Goal: Task Accomplishment & Management: Use online tool/utility

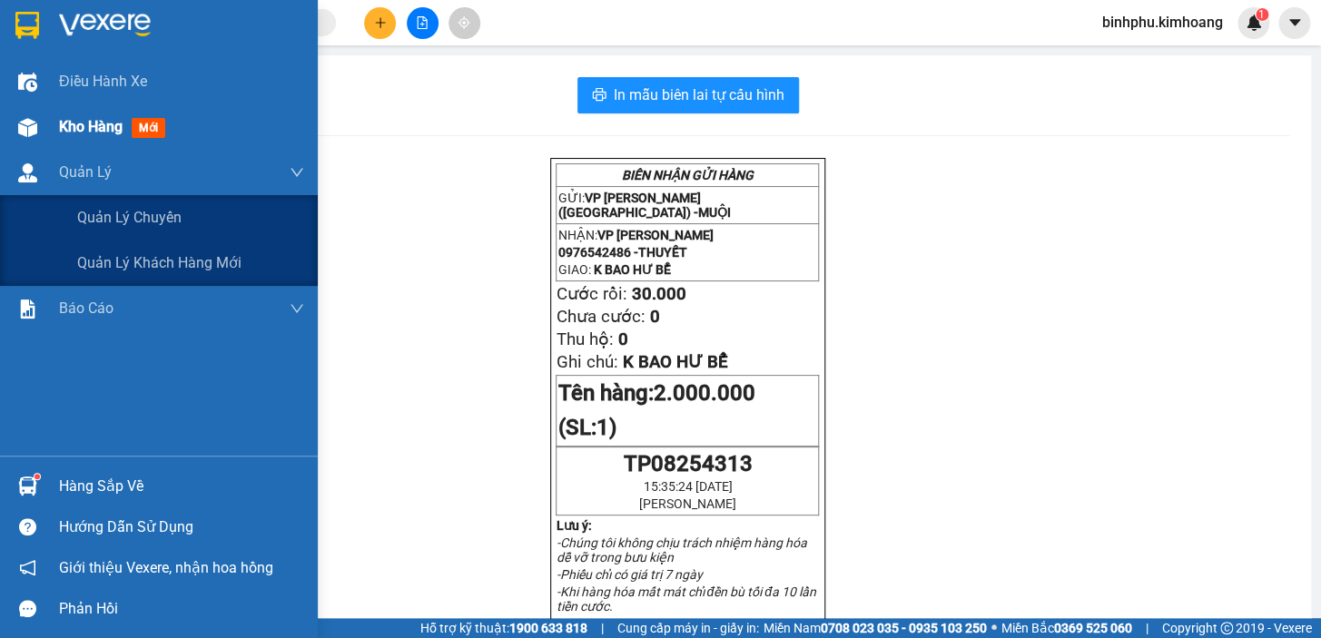
scroll to position [82, 0]
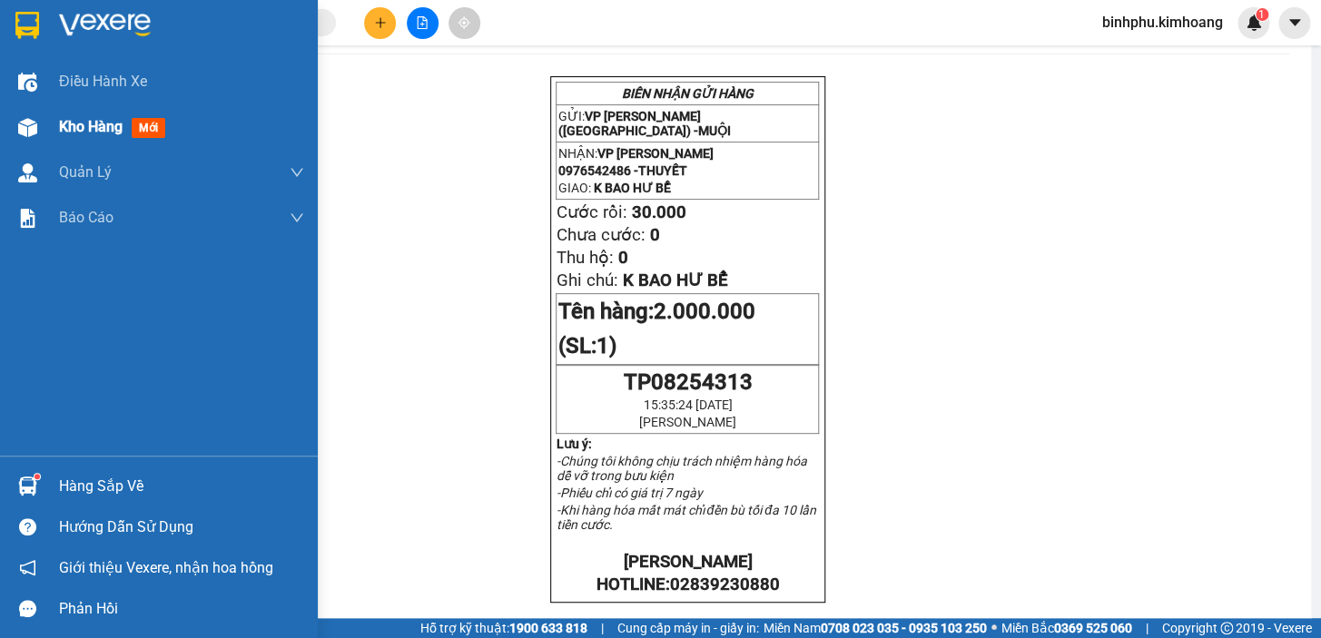
click at [61, 139] on div "Kho hàng mới" at bounding box center [181, 126] width 245 height 45
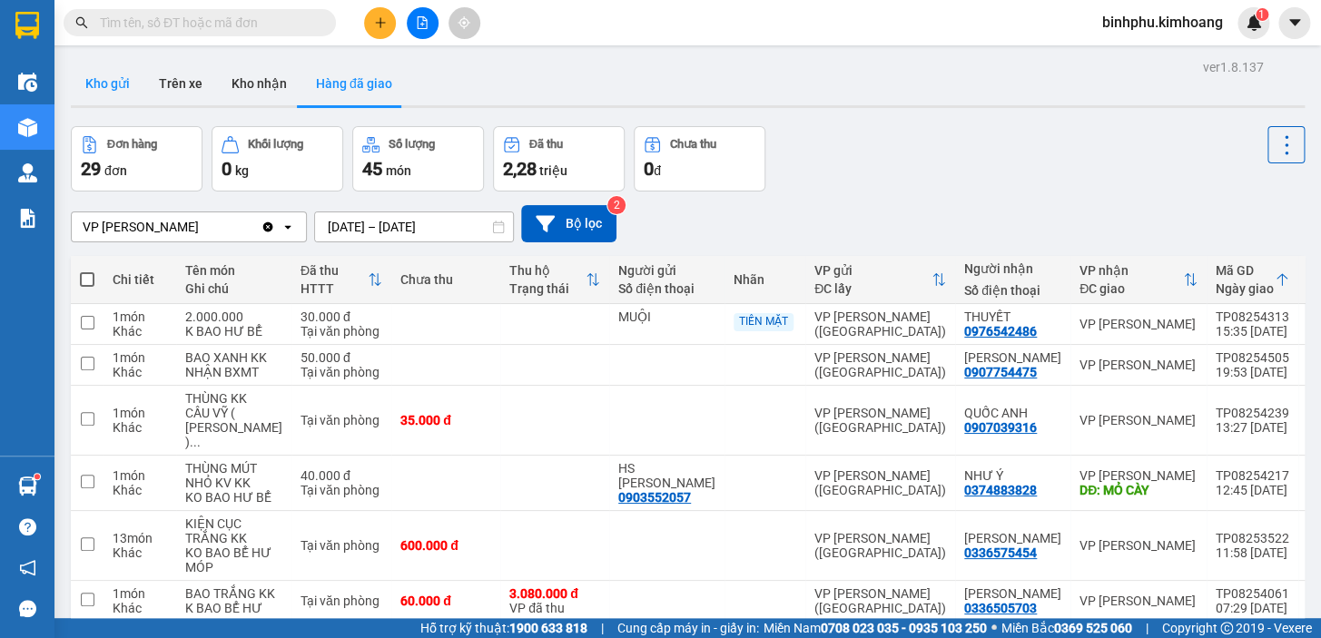
click at [104, 76] on button "Kho gửi" at bounding box center [108, 84] width 74 height 44
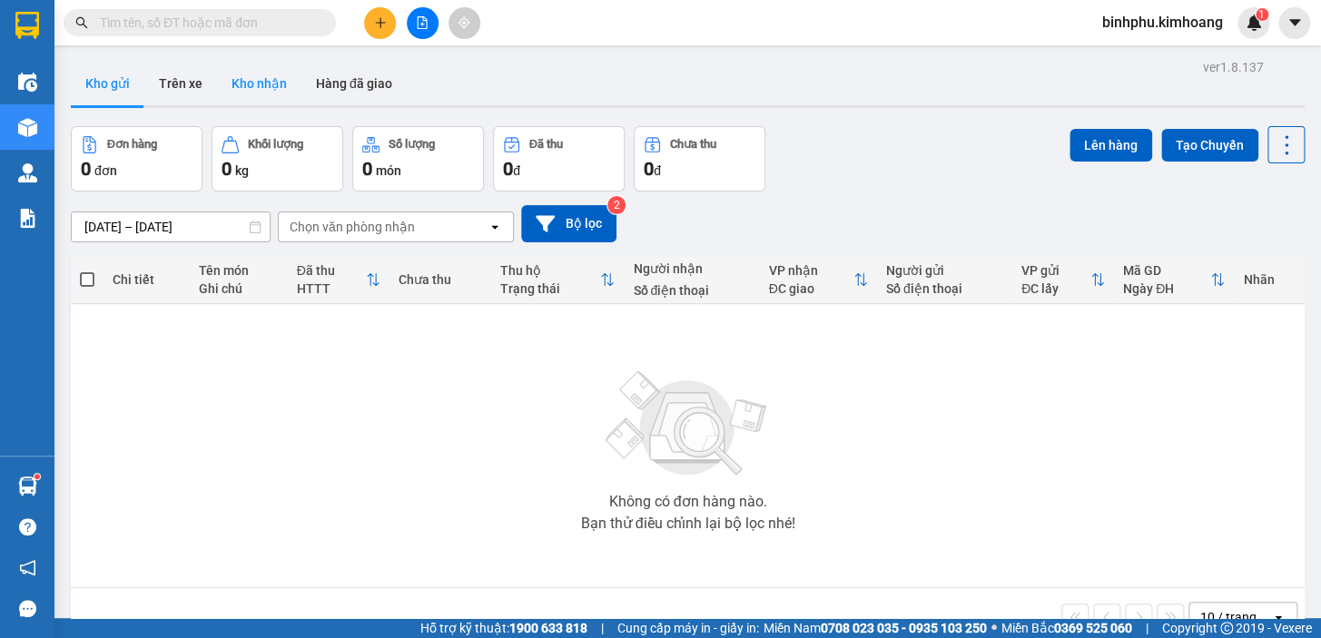
click at [252, 83] on button "Kho nhận" at bounding box center [259, 84] width 84 height 44
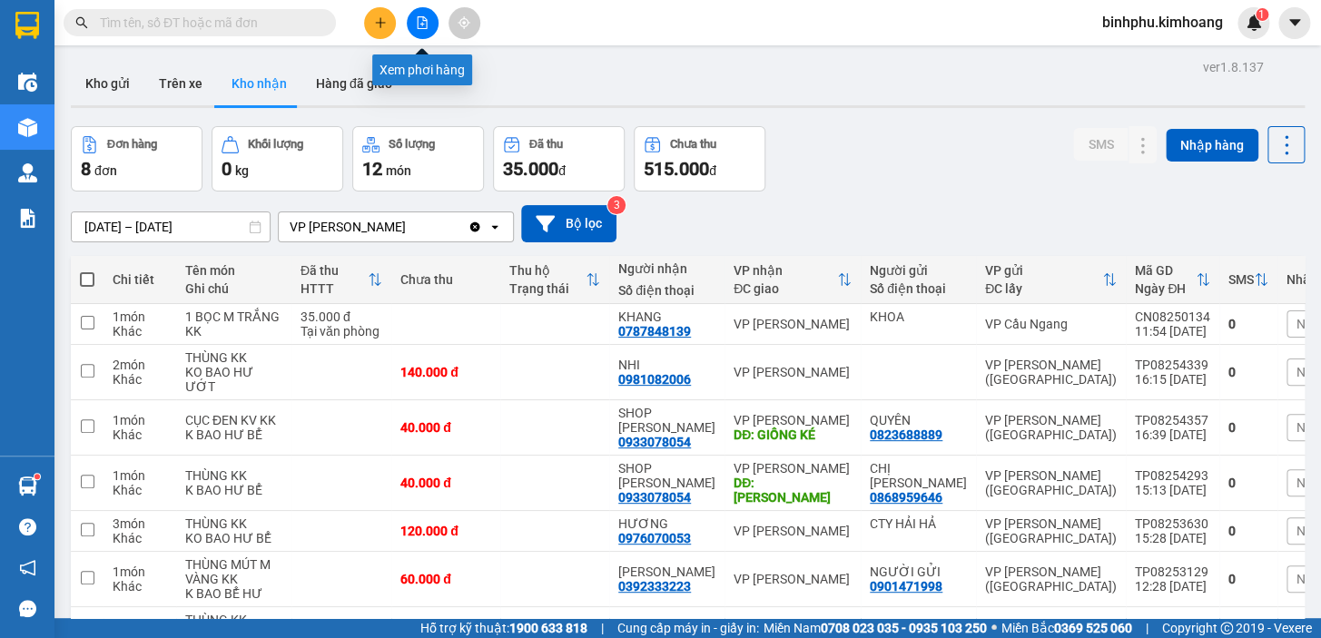
click at [416, 17] on icon "file-add" at bounding box center [422, 22] width 13 height 13
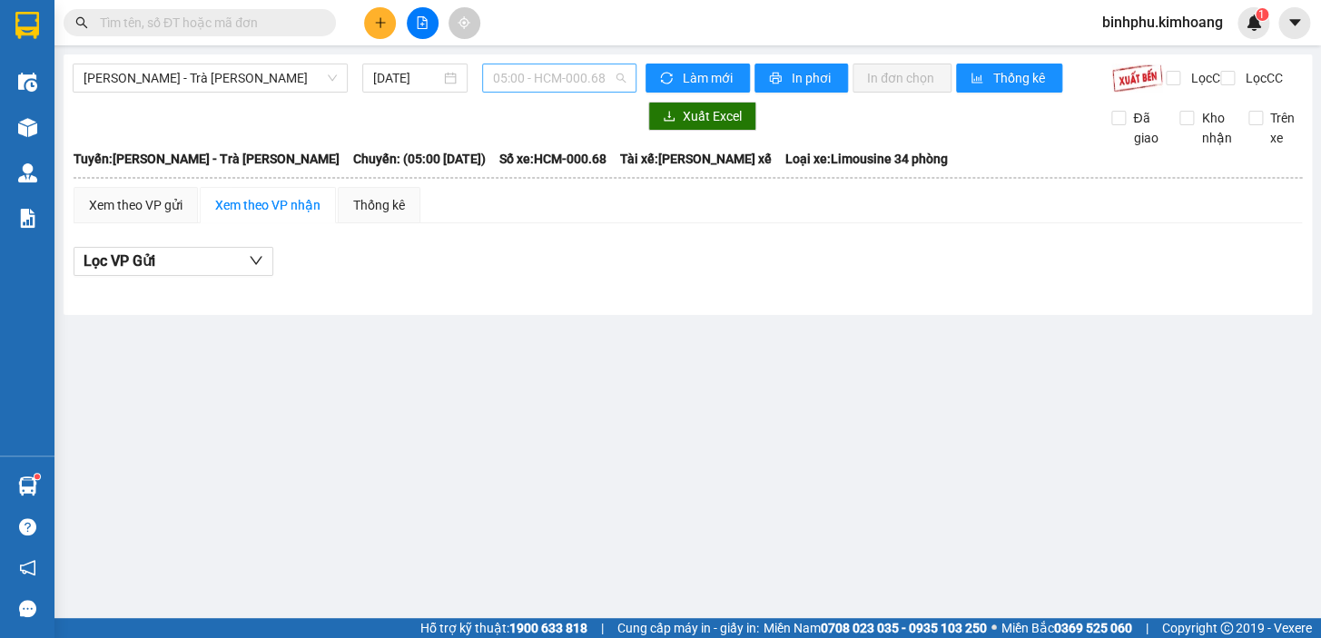
click at [537, 74] on span "05:00 - HCM-000.68" at bounding box center [559, 77] width 133 height 27
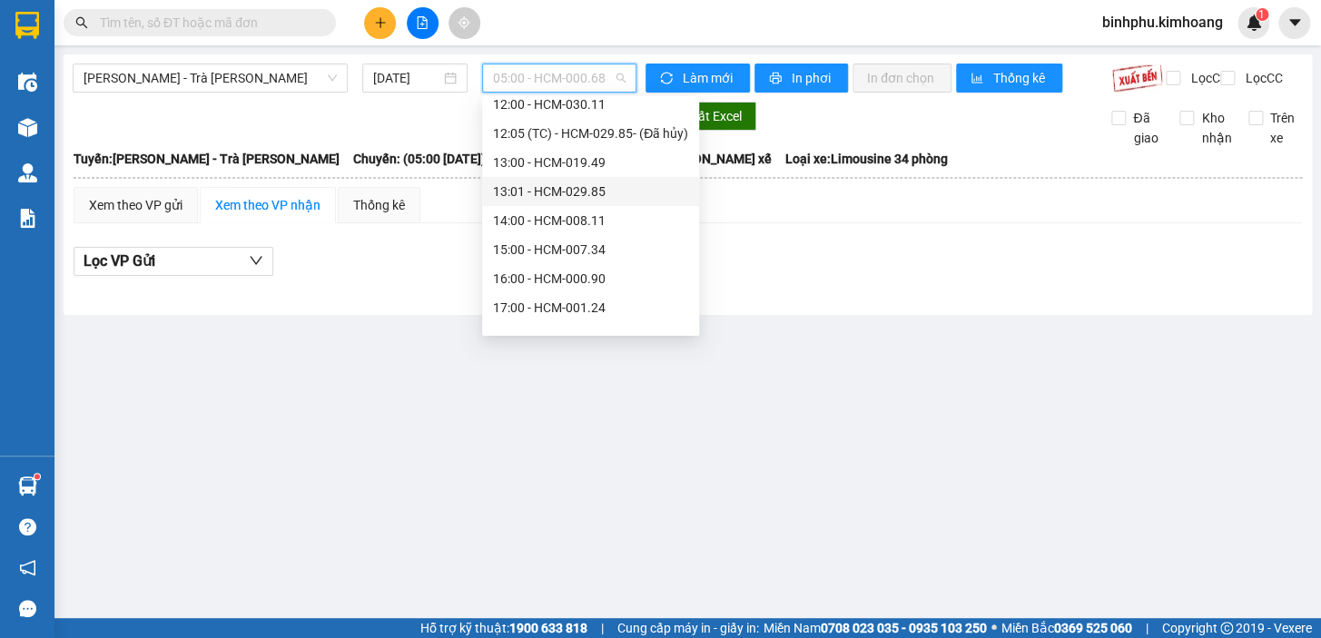
scroll to position [247, 0]
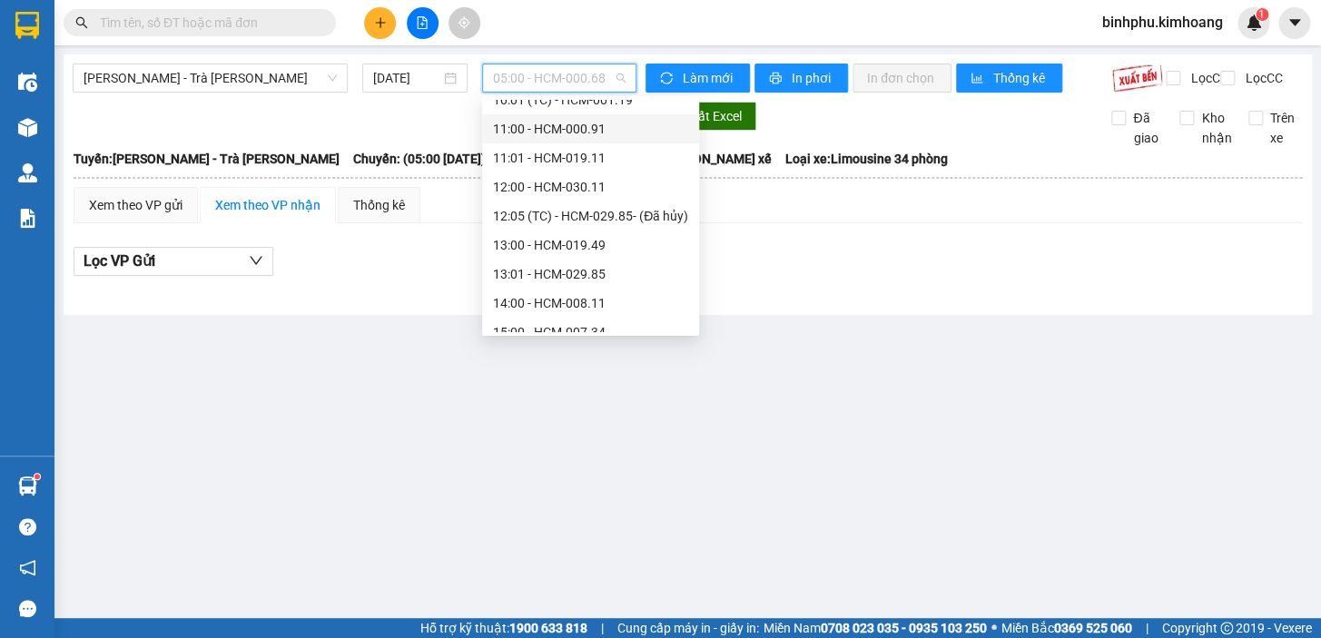
click at [572, 119] on div "11:00 - HCM-000.91" at bounding box center [590, 129] width 195 height 20
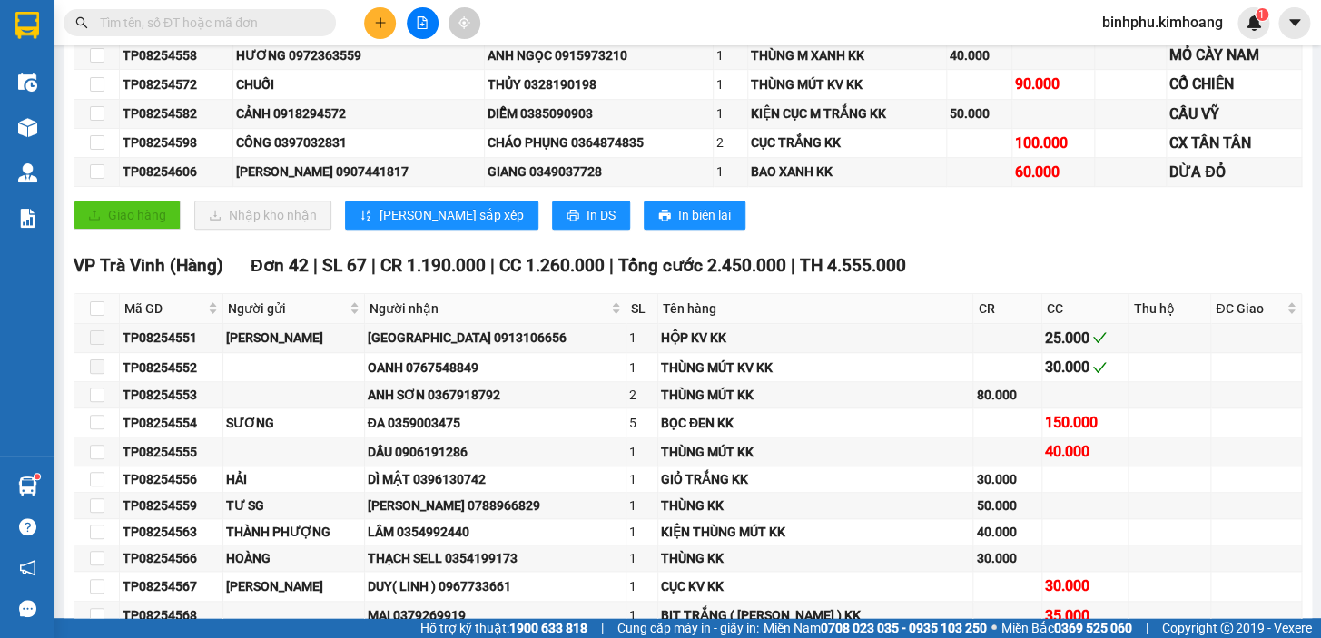
scroll to position [164, 0]
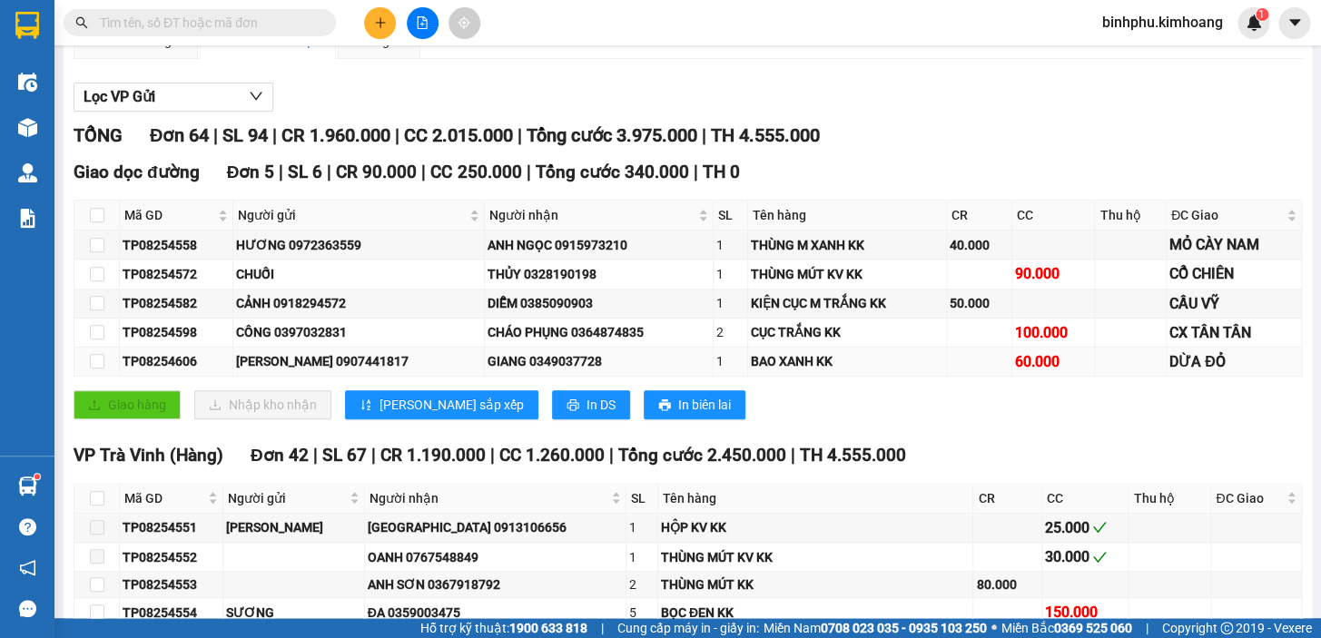
click at [87, 374] on td at bounding box center [96, 362] width 45 height 29
click at [96, 369] on input "checkbox" at bounding box center [97, 361] width 15 height 15
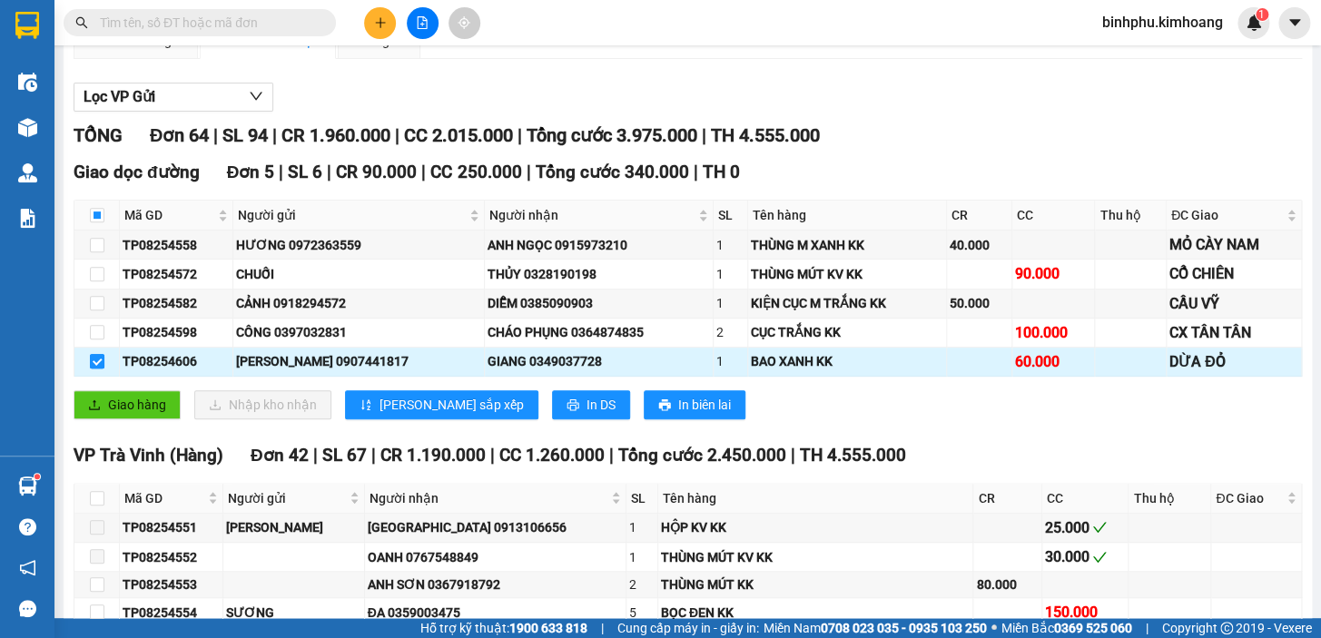
click at [96, 369] on input "checkbox" at bounding box center [97, 361] width 15 height 15
checkbox input "false"
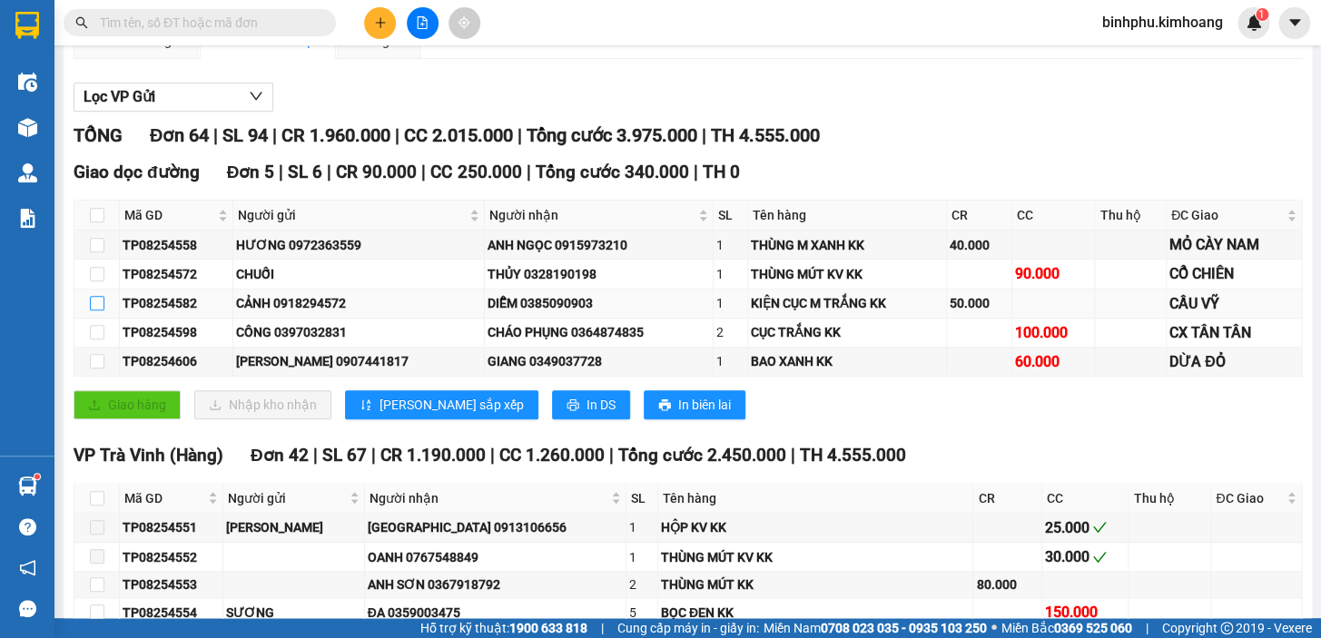
click at [97, 311] on input "checkbox" at bounding box center [97, 303] width 15 height 15
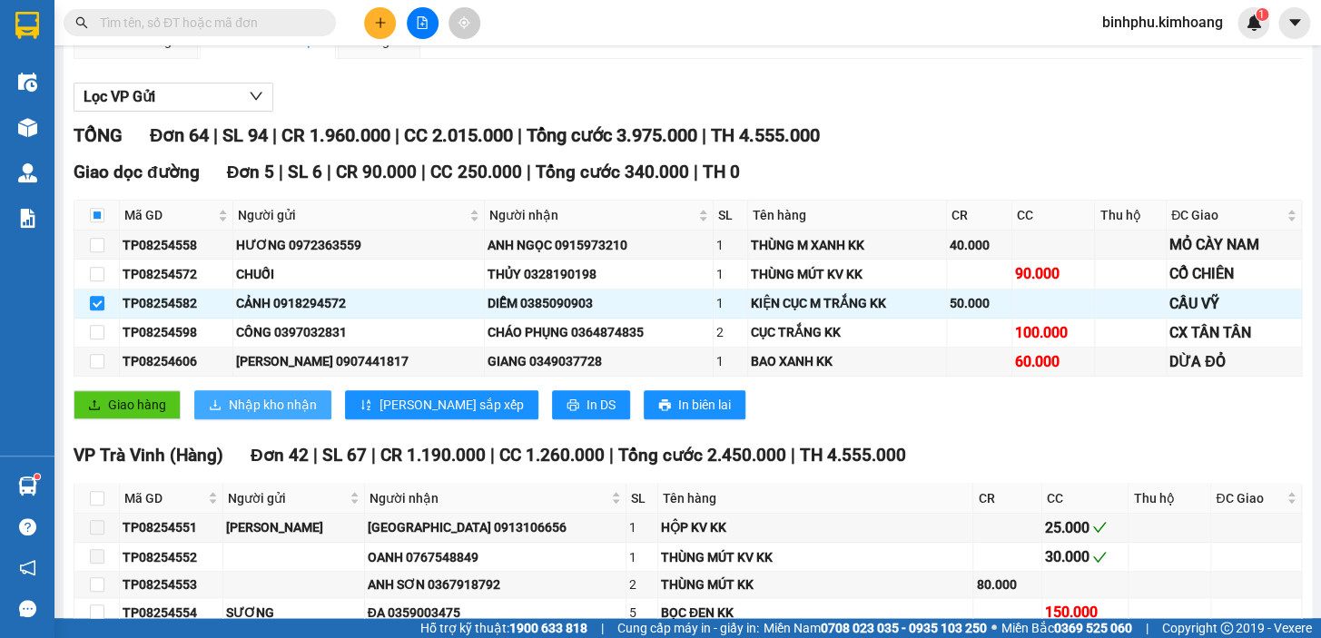
click at [283, 415] on span "Nhập kho nhận" at bounding box center [273, 405] width 88 height 20
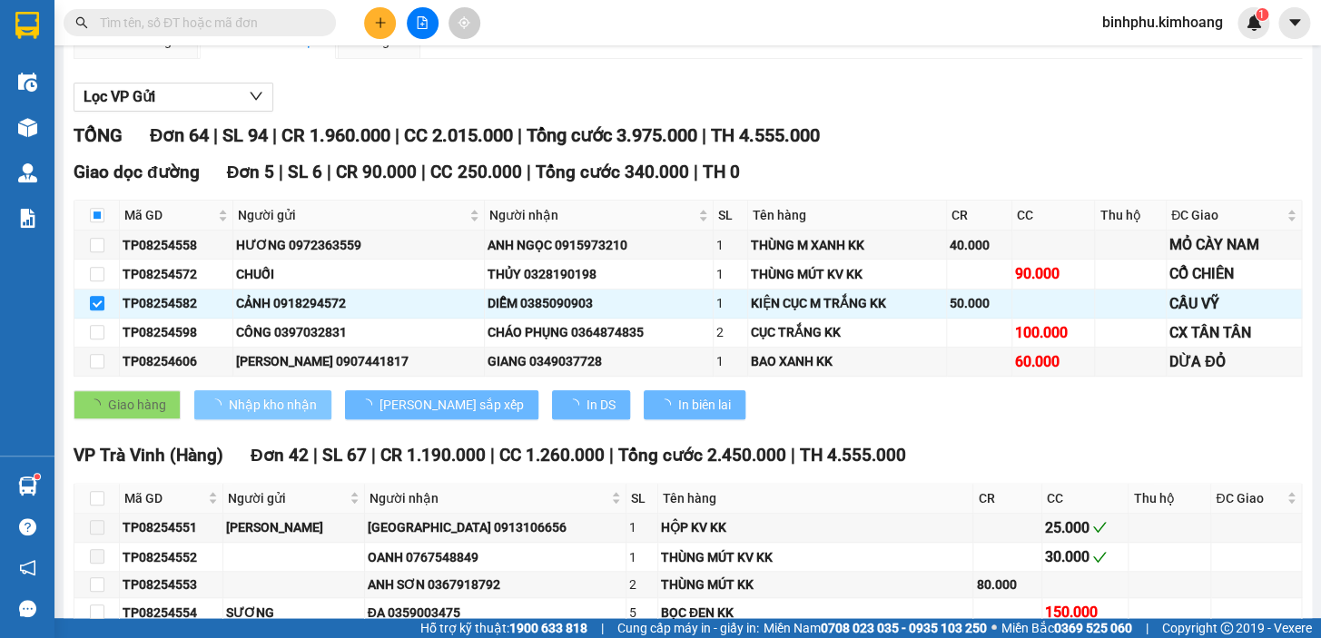
checkbox input "false"
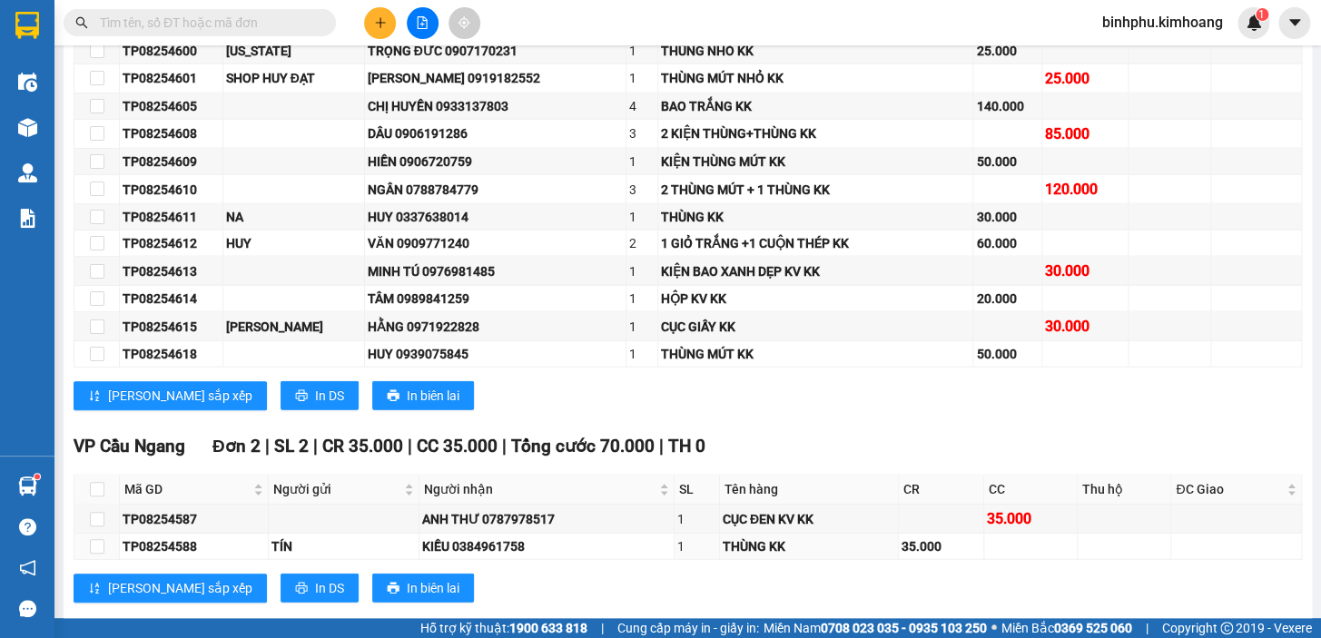
scroll to position [1816, 0]
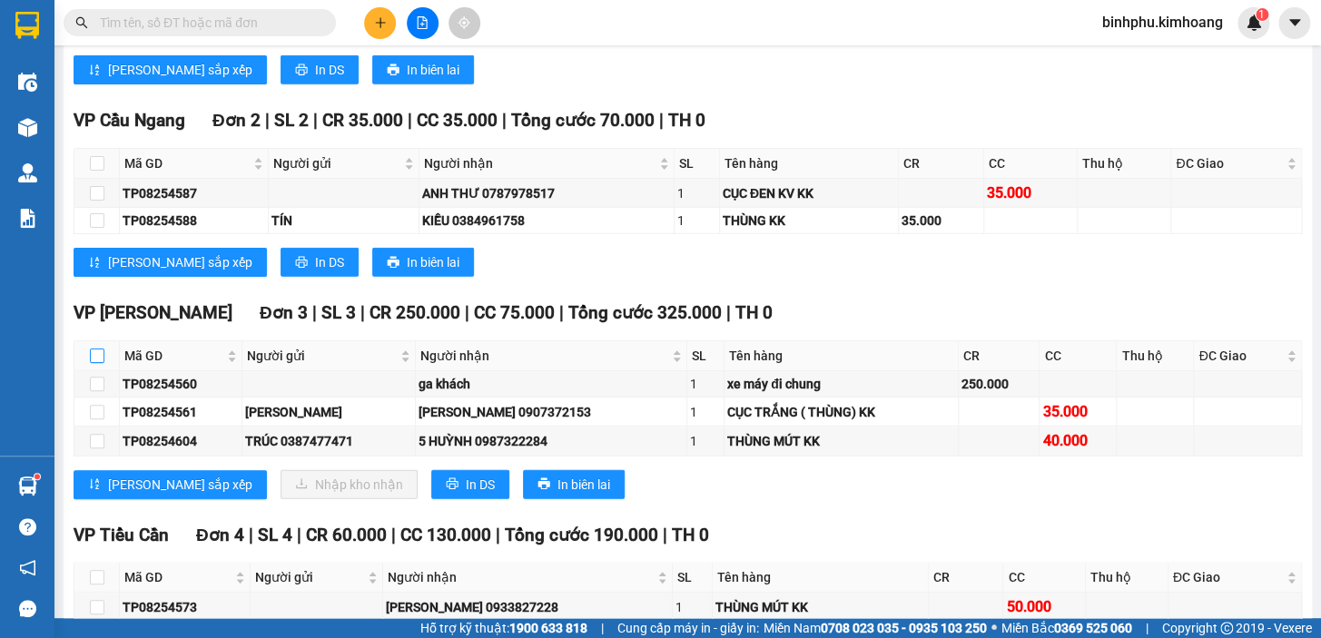
click at [99, 363] on input "checkbox" at bounding box center [97, 356] width 15 height 15
checkbox input "true"
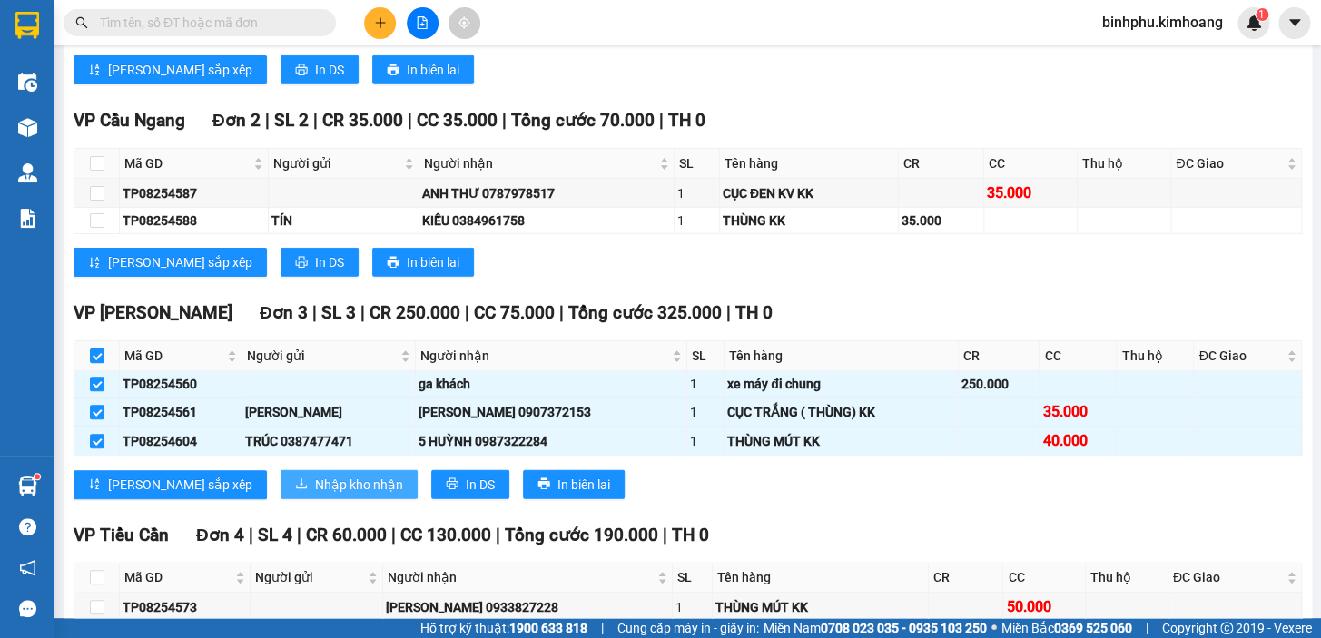
click at [315, 487] on span "Nhập kho nhận" at bounding box center [359, 485] width 88 height 20
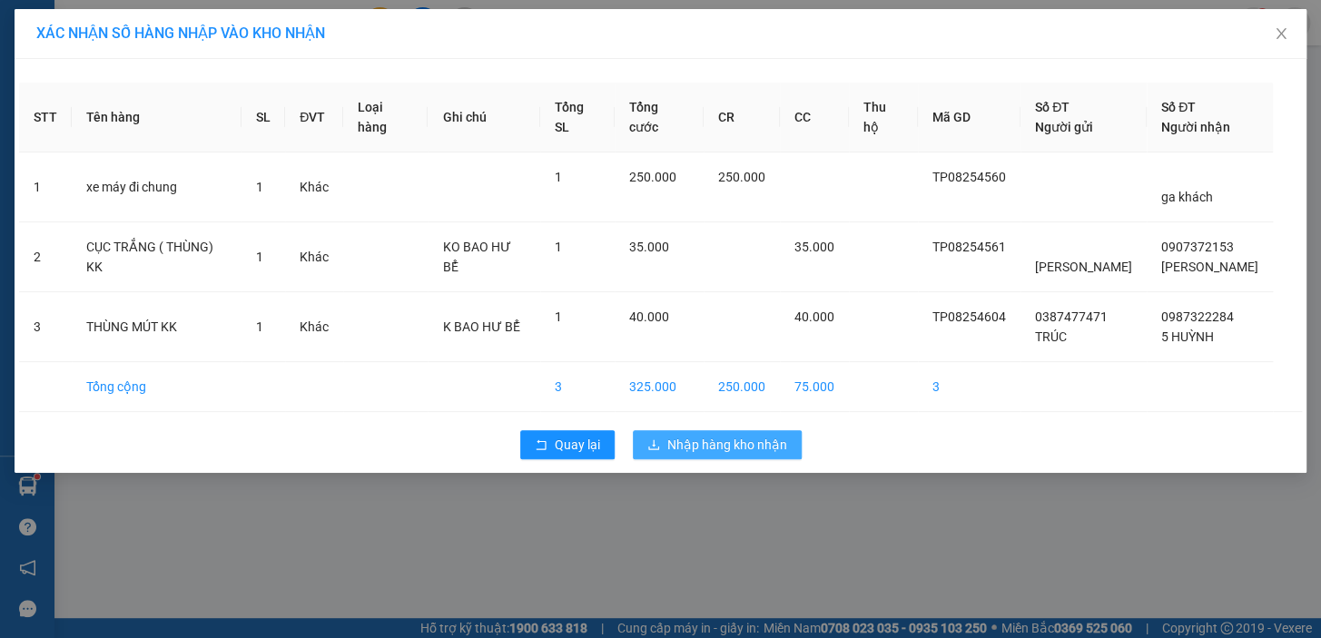
click at [744, 436] on span "Nhập hàng kho nhận" at bounding box center [727, 445] width 120 height 20
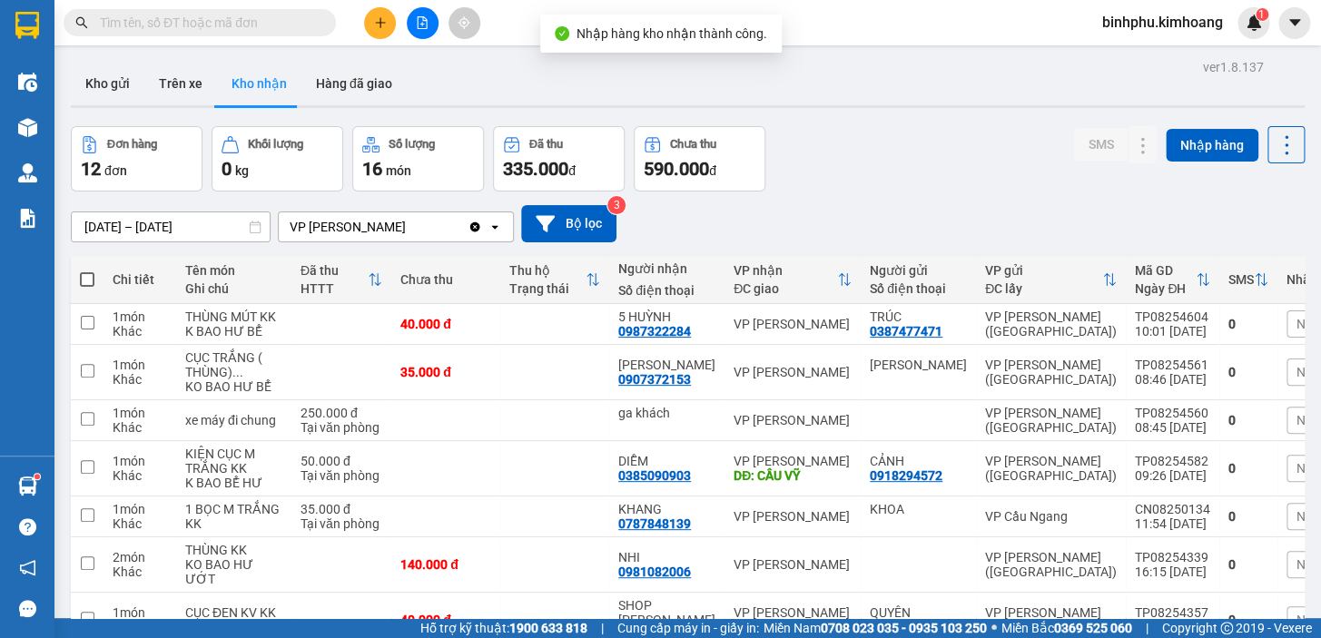
click at [428, 22] on icon "file-add" at bounding box center [422, 22] width 13 height 13
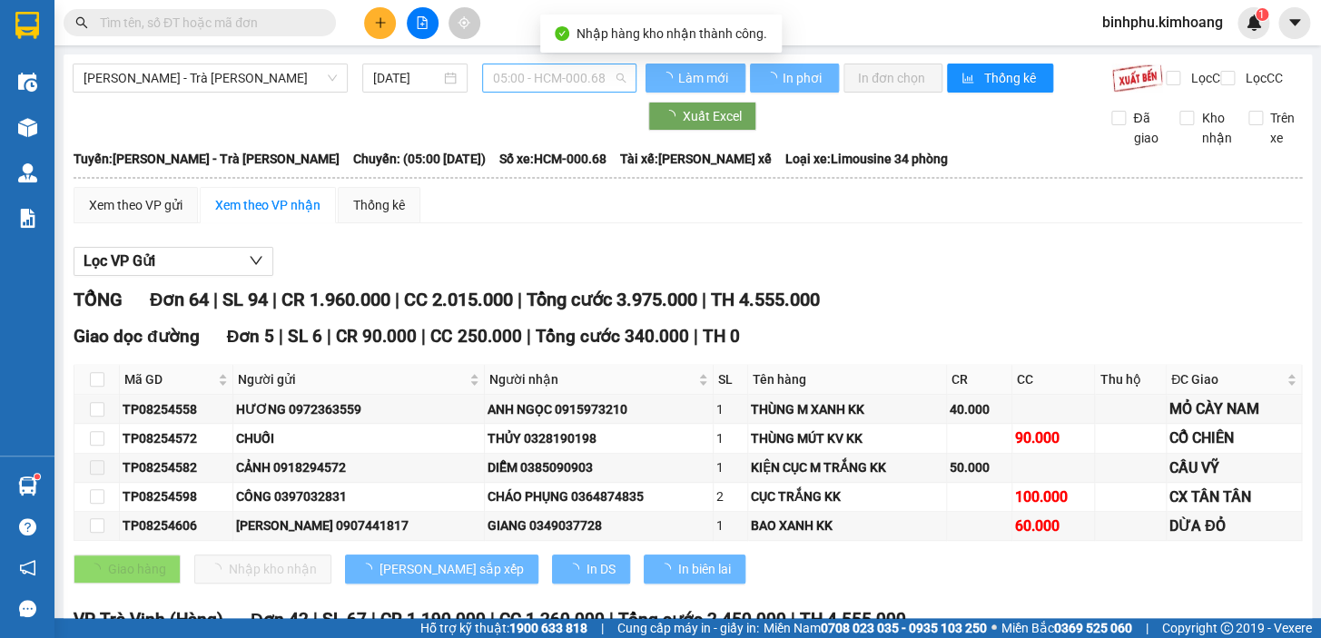
click at [535, 65] on span "05:00 - HCM-000.68" at bounding box center [559, 77] width 133 height 27
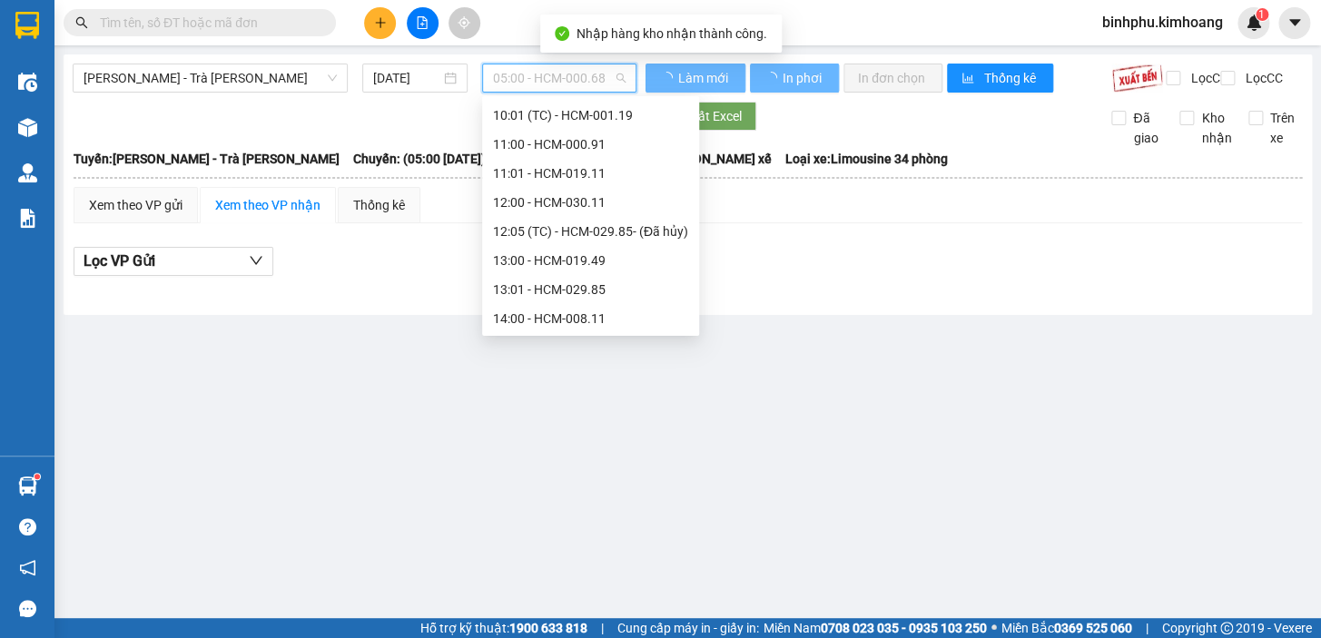
scroll to position [330, 0]
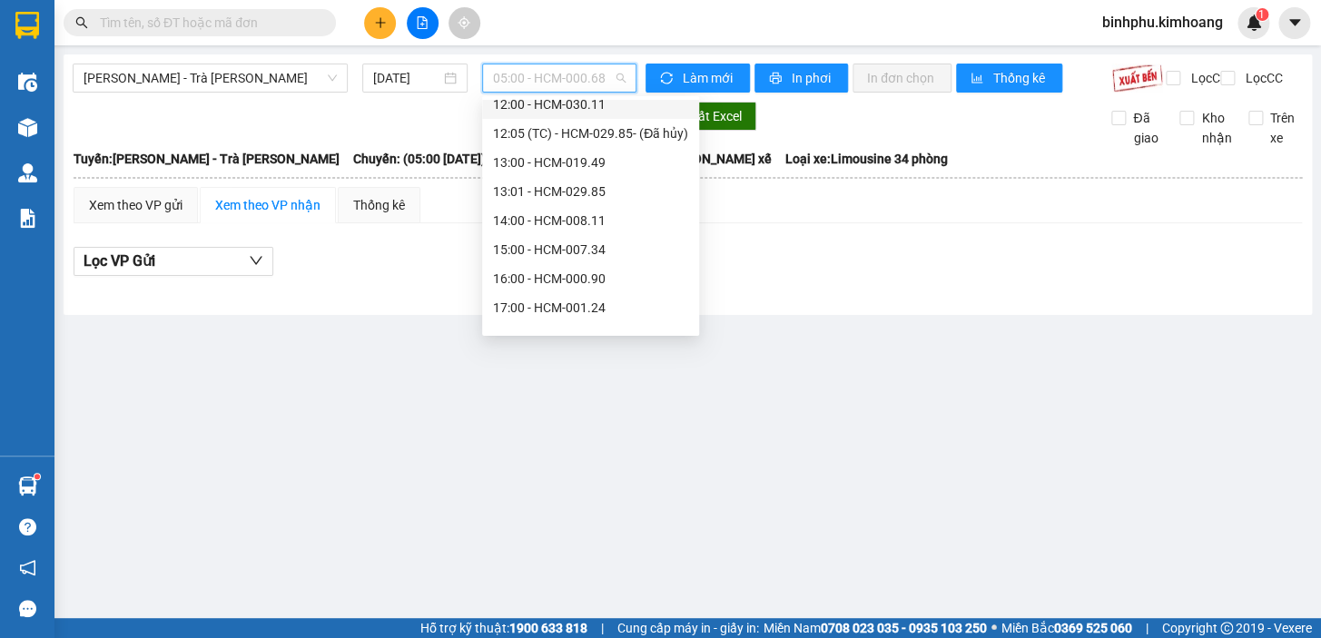
click at [612, 112] on div "12:00 - HCM-030.11" at bounding box center [590, 104] width 195 height 20
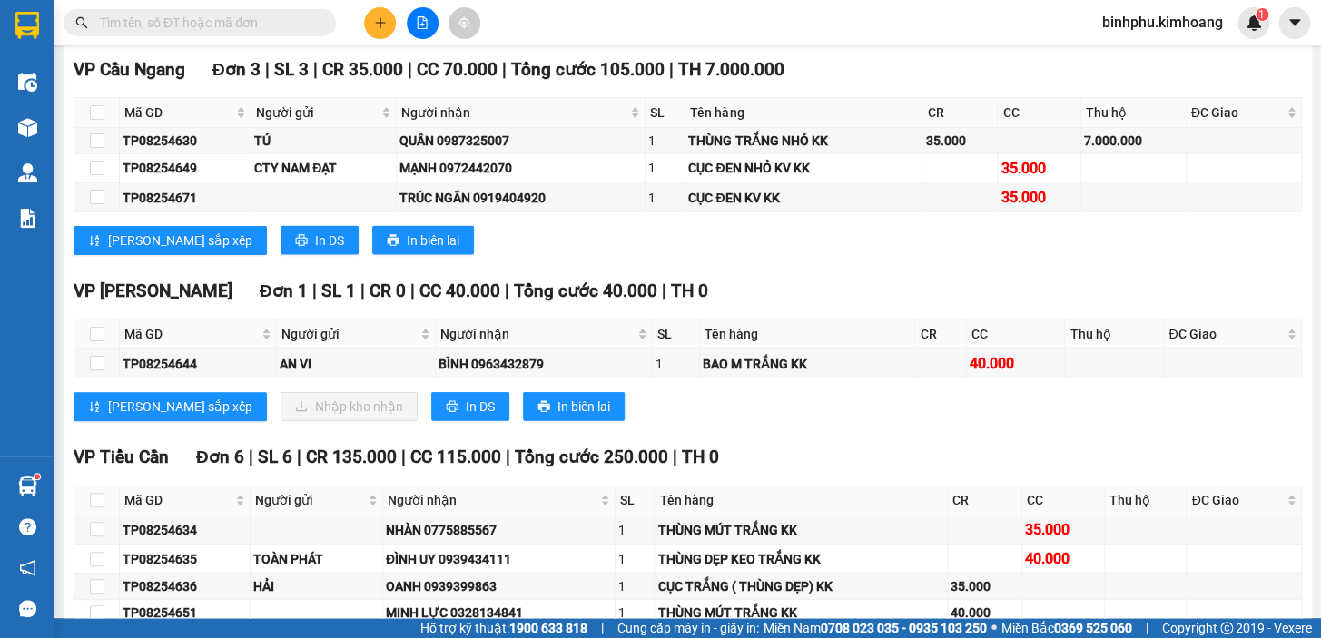
scroll to position [1568, 0]
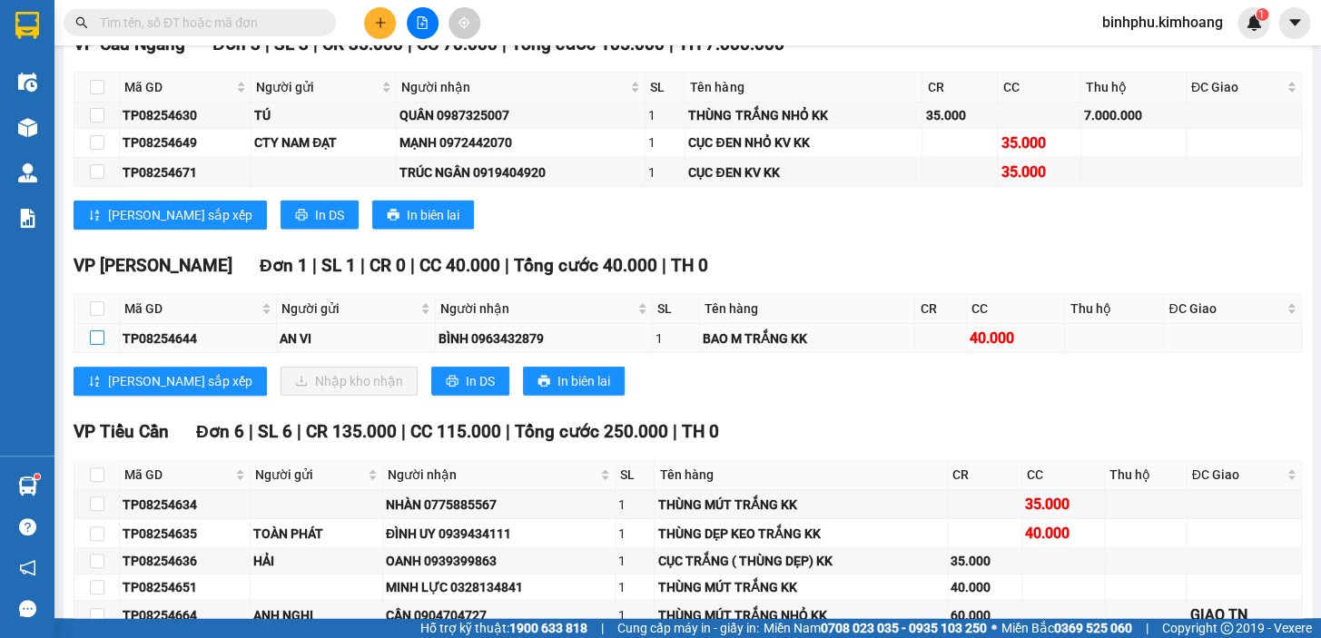
click at [96, 345] on input "checkbox" at bounding box center [97, 338] width 15 height 15
checkbox input "true"
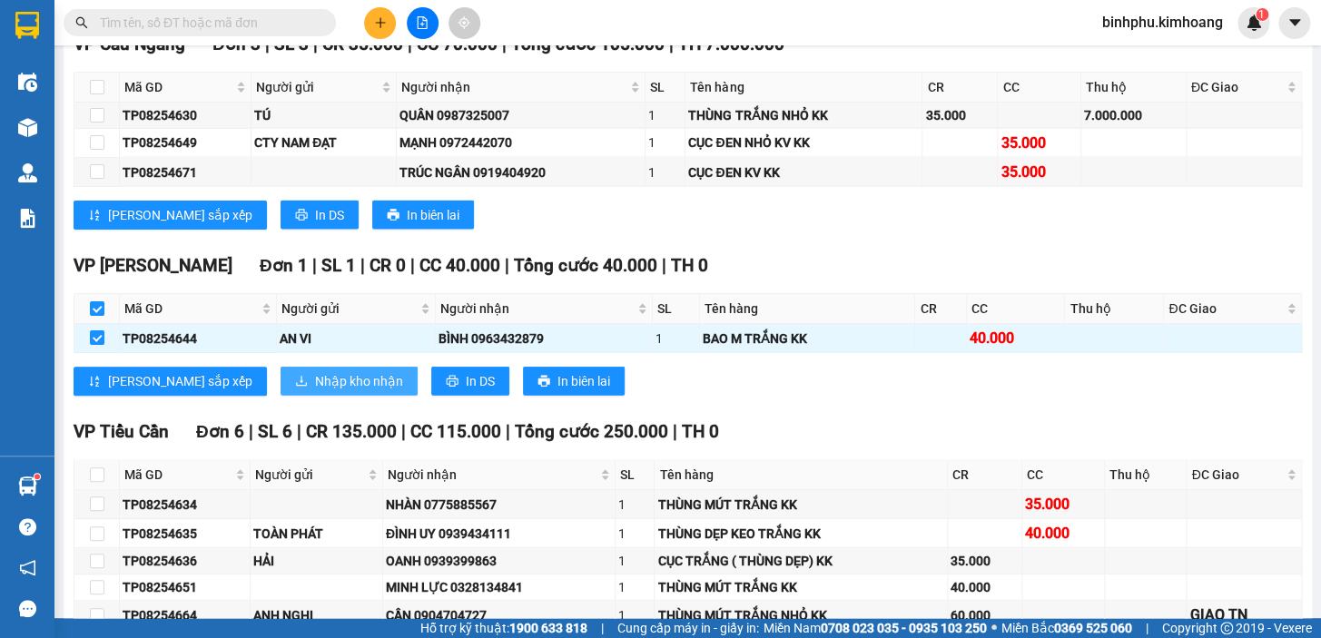
click at [315, 391] on span "Nhập kho nhận" at bounding box center [359, 381] width 88 height 20
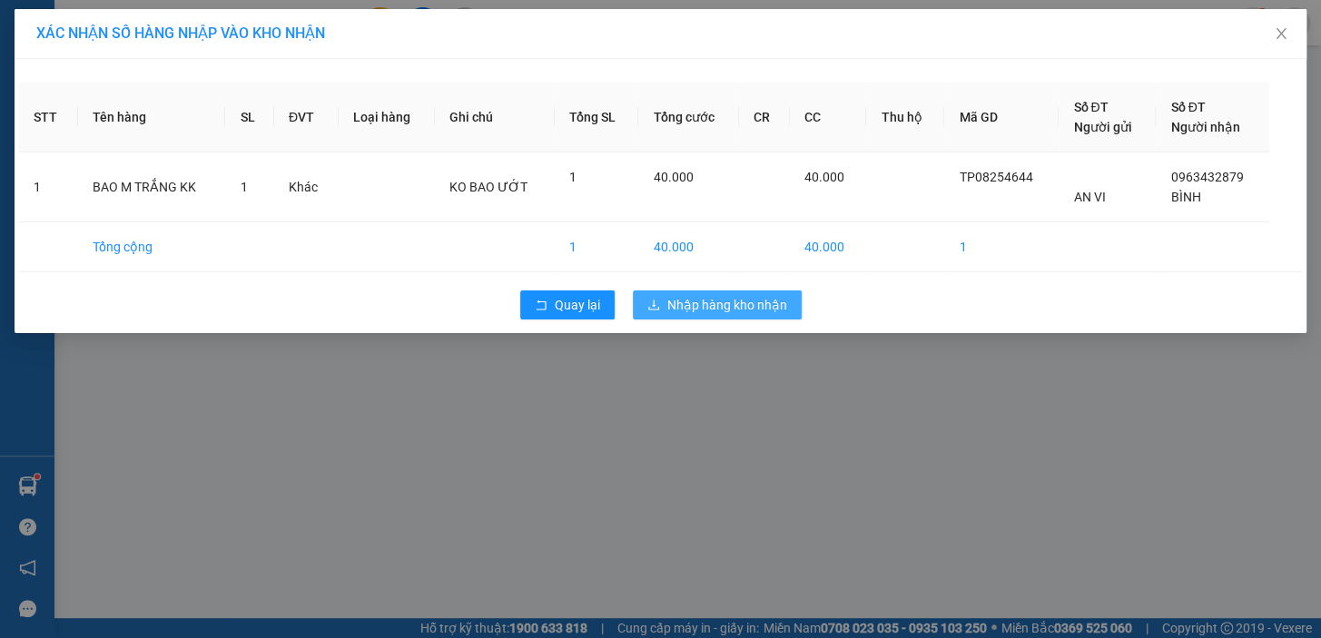
click at [708, 299] on span "Nhập hàng kho nhận" at bounding box center [727, 305] width 120 height 20
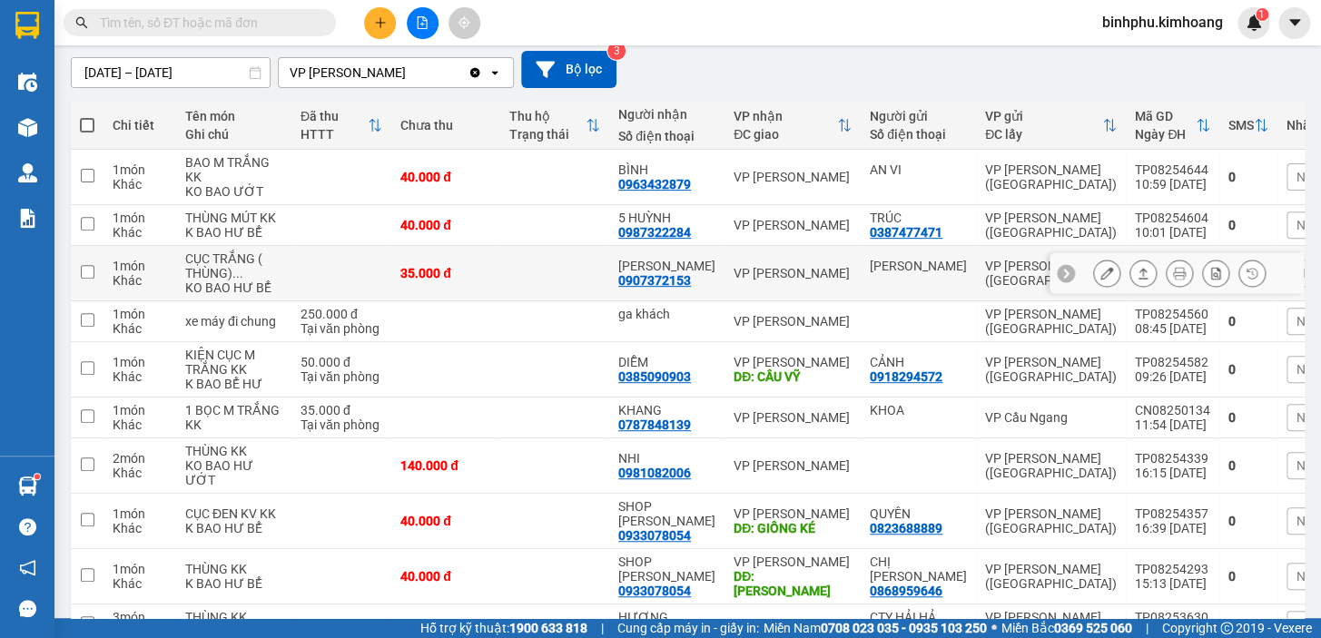
scroll to position [164, 0]
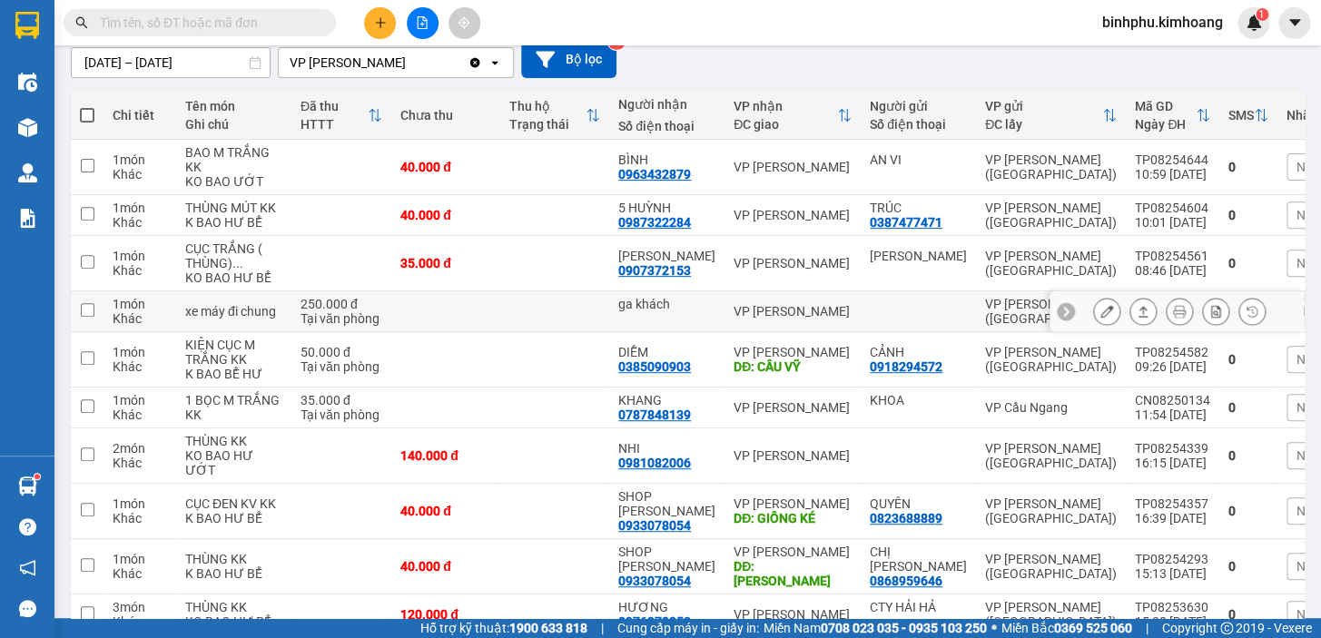
click at [1101, 318] on icon at bounding box center [1107, 311] width 13 height 13
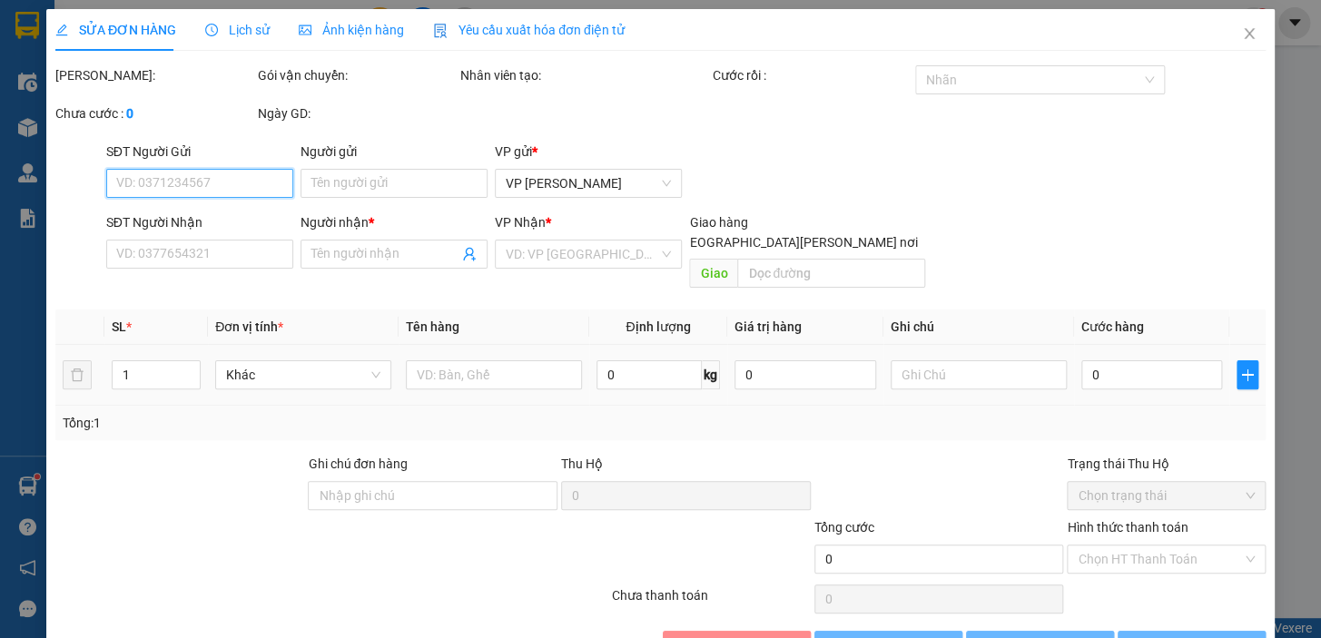
type input "ga khách"
type input "250.000"
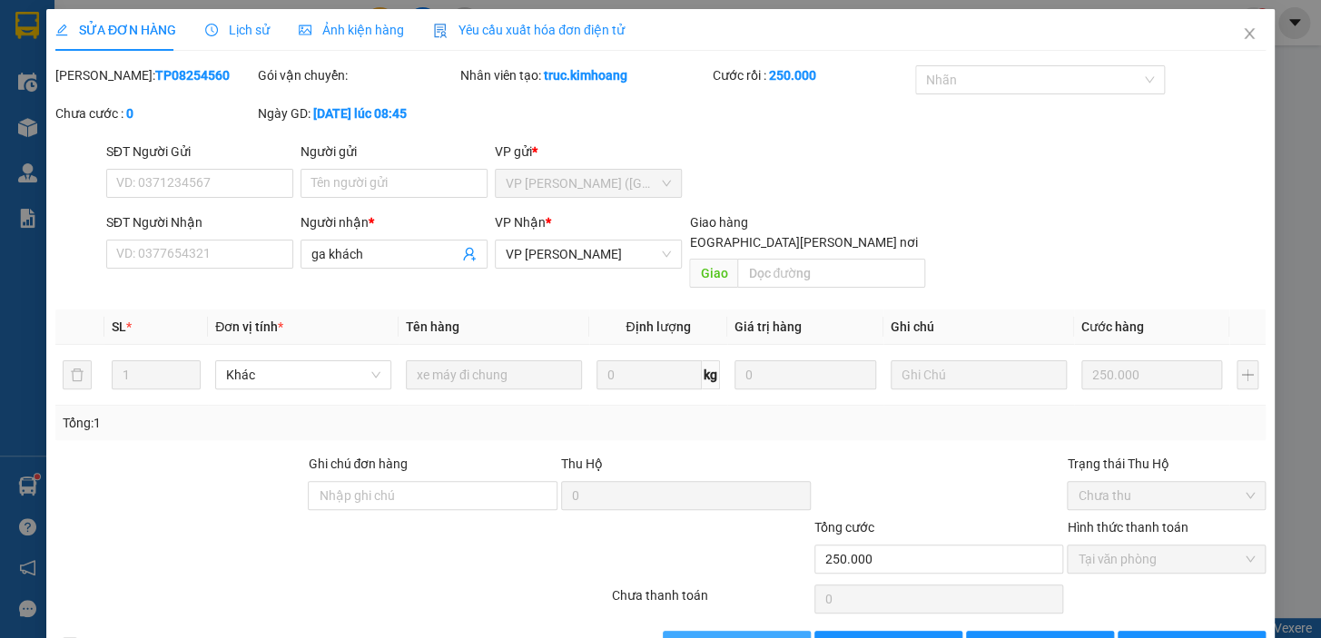
click at [673, 604] on div "Total Paid Fee 250.000 Total UnPaid Fee 0 Cash Collection Total Fee Mã ĐH: TP08…" at bounding box center [660, 362] width 1211 height 595
click at [675, 631] on button "[PERSON_NAME] và [PERSON_NAME] hàng" at bounding box center [737, 645] width 148 height 29
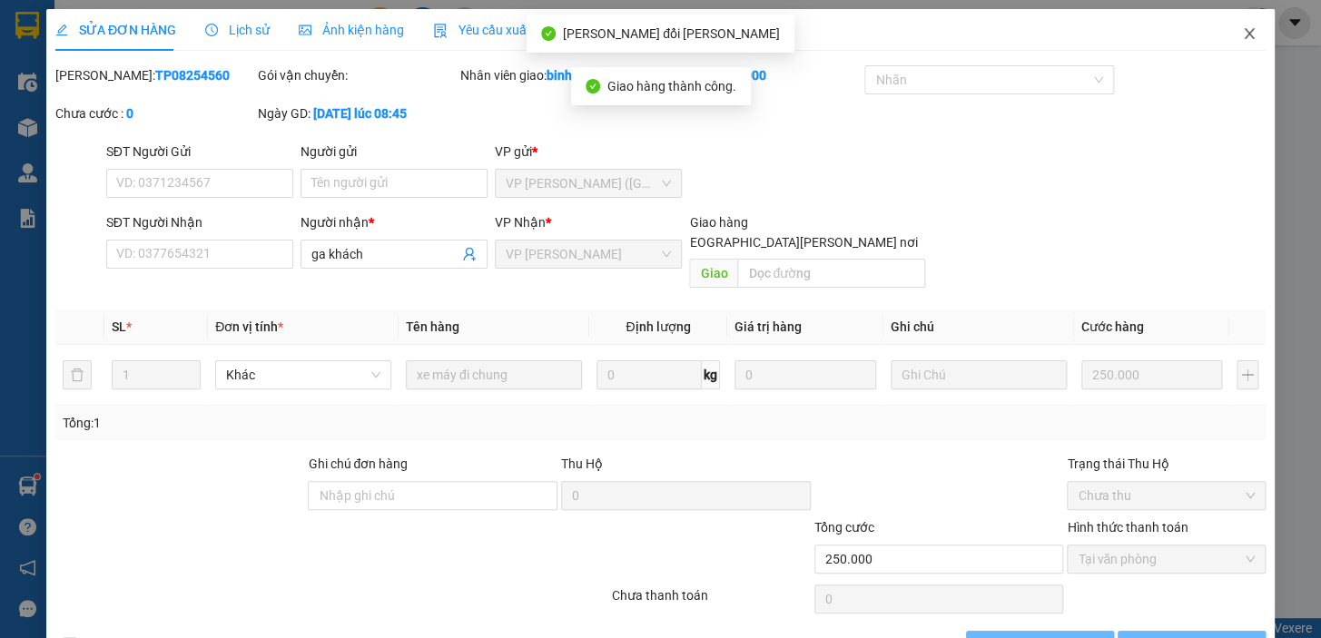
click at [1242, 32] on icon "close" at bounding box center [1249, 33] width 15 height 15
